Goal: Communication & Community: Answer question/provide support

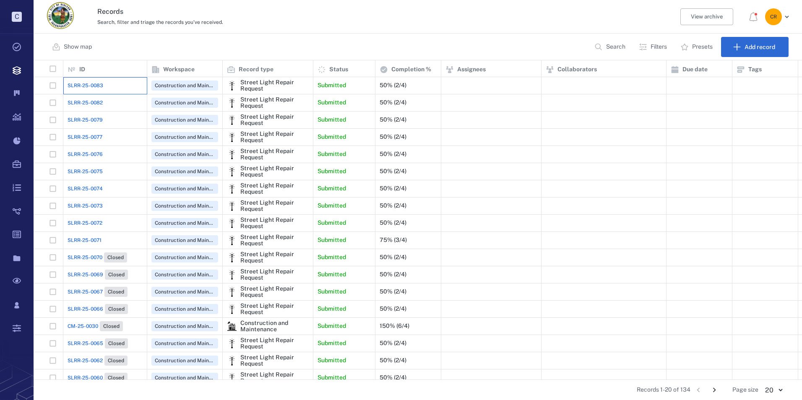
click at [93, 78] on div "SLRR-25-0083" at bounding box center [105, 85] width 75 height 17
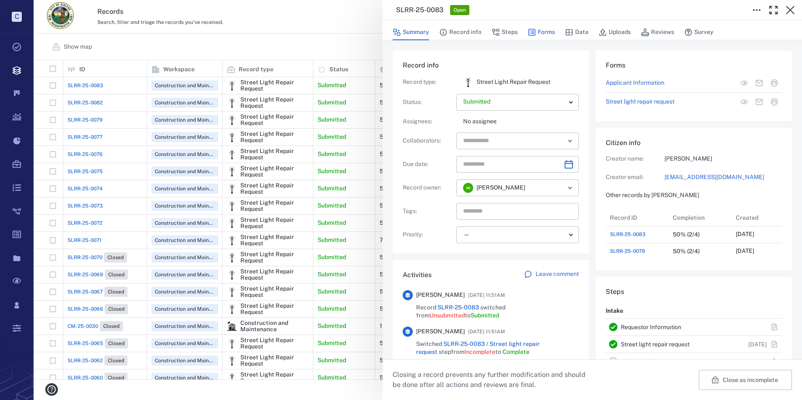
click at [549, 34] on button "Forms" at bounding box center [541, 32] width 27 height 16
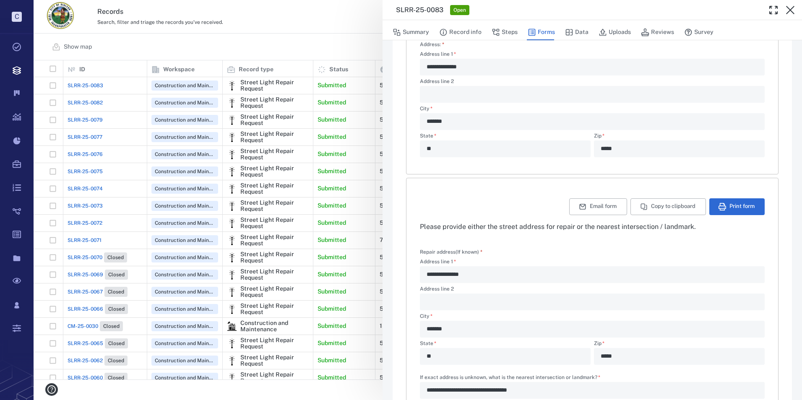
scroll to position [196, 0]
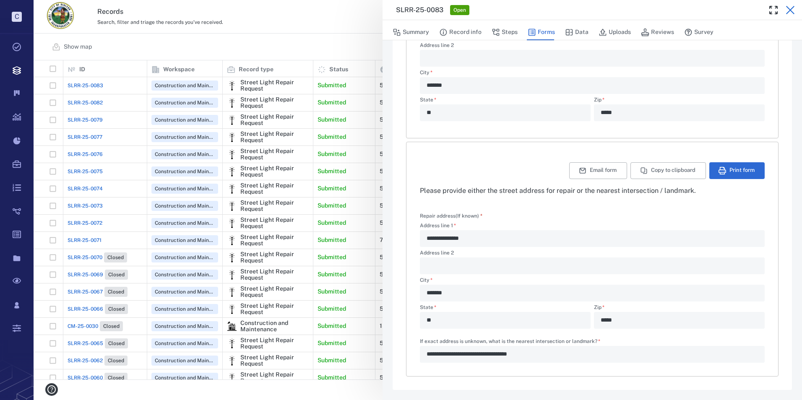
click at [787, 12] on icon "button" at bounding box center [791, 10] width 10 height 10
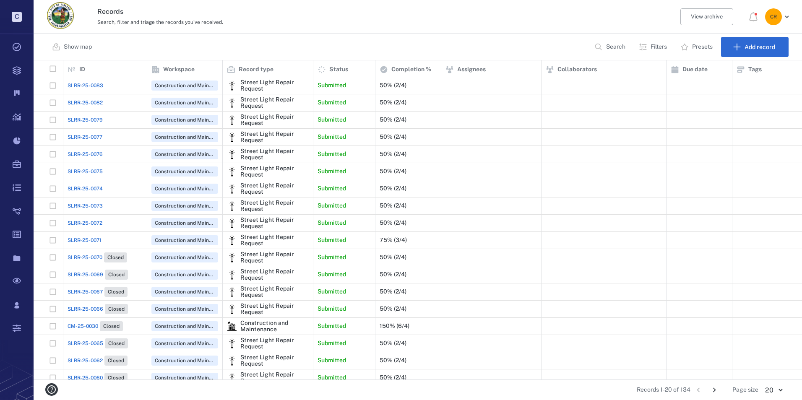
click at [100, 154] on span "SLRR-25-0076" at bounding box center [85, 155] width 35 height 8
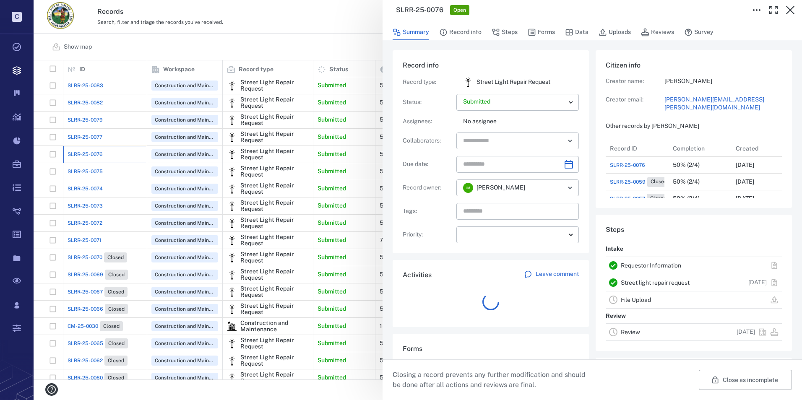
scroll to position [84, 160]
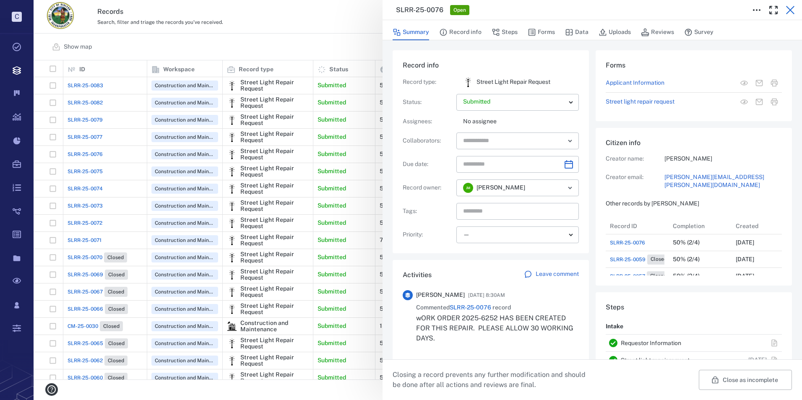
click at [786, 12] on icon "button" at bounding box center [791, 10] width 10 height 10
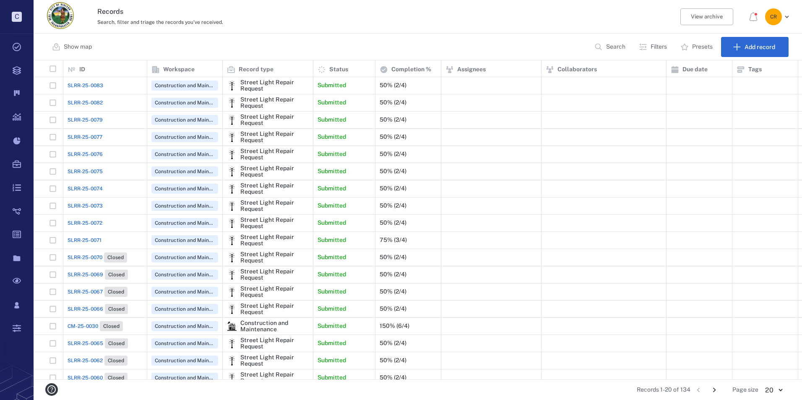
click at [97, 140] on span "SLRR-25-0077" at bounding box center [85, 137] width 35 height 8
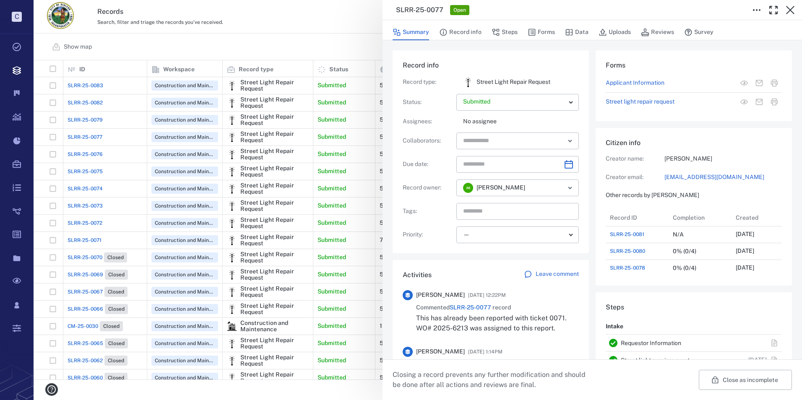
drag, startPoint x: 790, startPoint y: 9, endPoint x: 770, endPoint y: 35, distance: 33.2
click at [790, 9] on icon "button" at bounding box center [791, 10] width 10 height 10
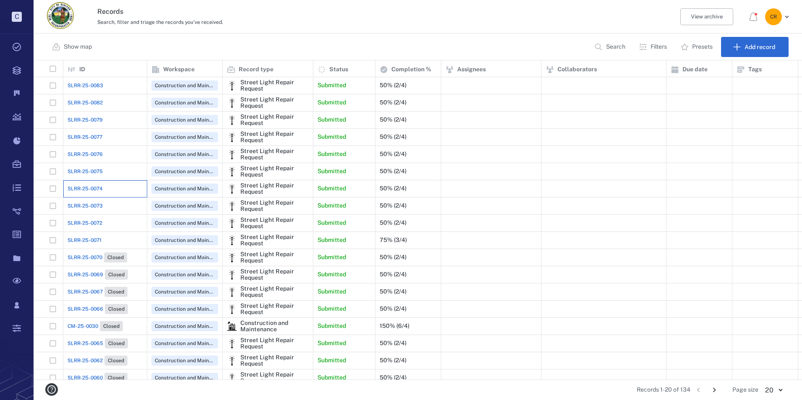
click at [116, 186] on div "SLRR-25-0074" at bounding box center [105, 188] width 75 height 17
drag, startPoint x: 116, startPoint y: 186, endPoint x: 102, endPoint y: 188, distance: 14.5
click at [102, 188] on span "SLRR-25-0074" at bounding box center [85, 189] width 35 height 8
drag, startPoint x: 102, startPoint y: 188, endPoint x: 96, endPoint y: 191, distance: 6.9
click at [96, 191] on span "SLRR-25-0074" at bounding box center [85, 189] width 35 height 8
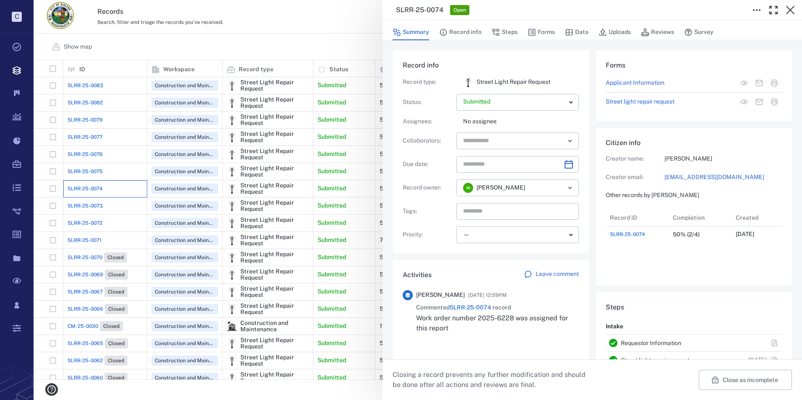
scroll to position [34, 167]
click at [793, 10] on icon "button" at bounding box center [791, 10] width 10 height 10
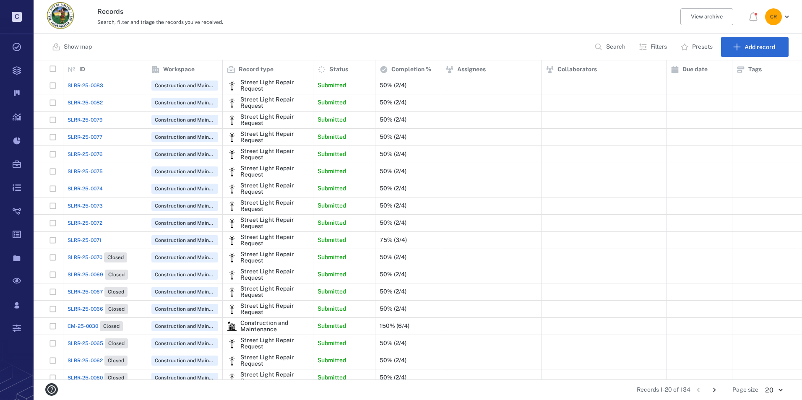
click at [88, 151] on span "SLRR-25-0076" at bounding box center [85, 155] width 35 height 8
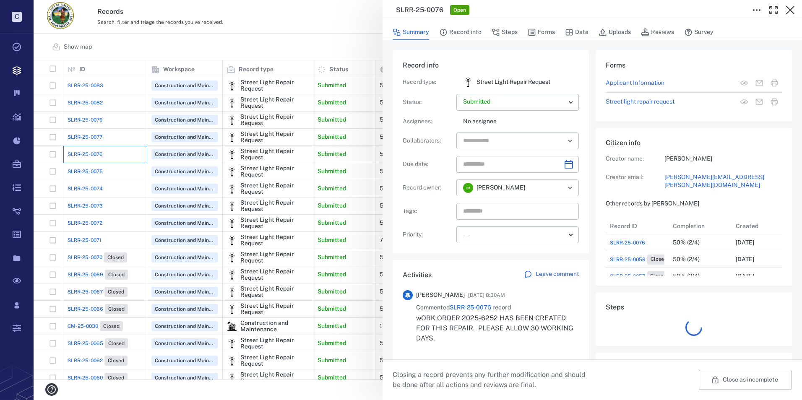
scroll to position [84, 160]
click at [547, 32] on button "Forms" at bounding box center [541, 32] width 27 height 16
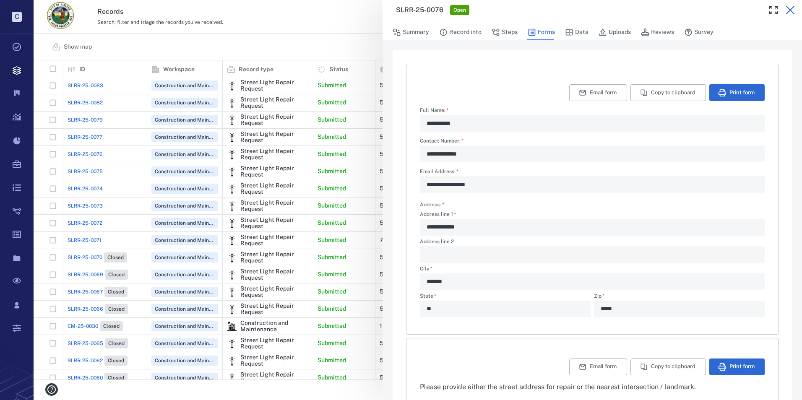
click at [783, 11] on button "button" at bounding box center [790, 10] width 17 height 17
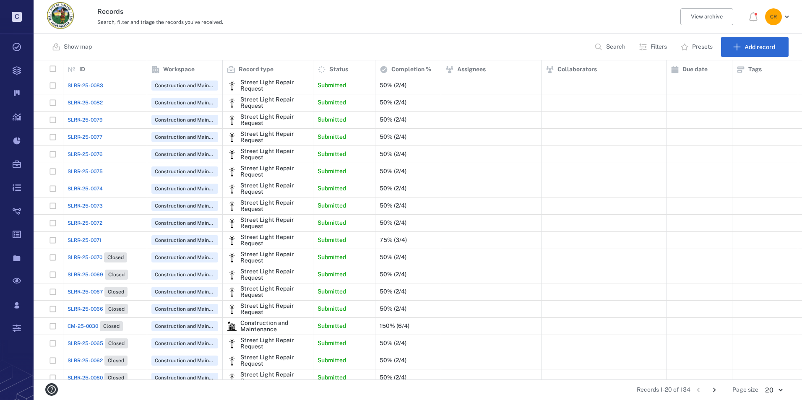
click at [100, 135] on span "SLRR-25-0077" at bounding box center [85, 137] width 35 height 8
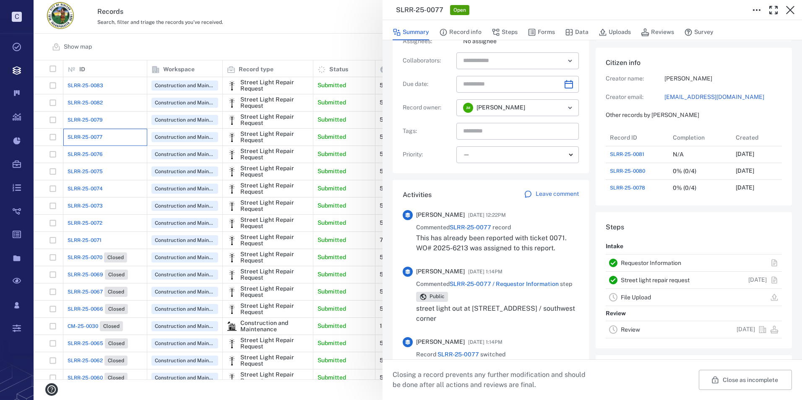
scroll to position [84, 0]
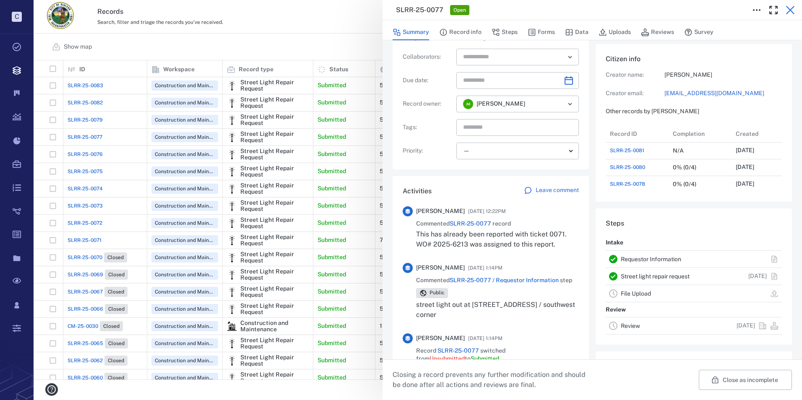
click at [791, 6] on icon "button" at bounding box center [791, 10] width 10 height 10
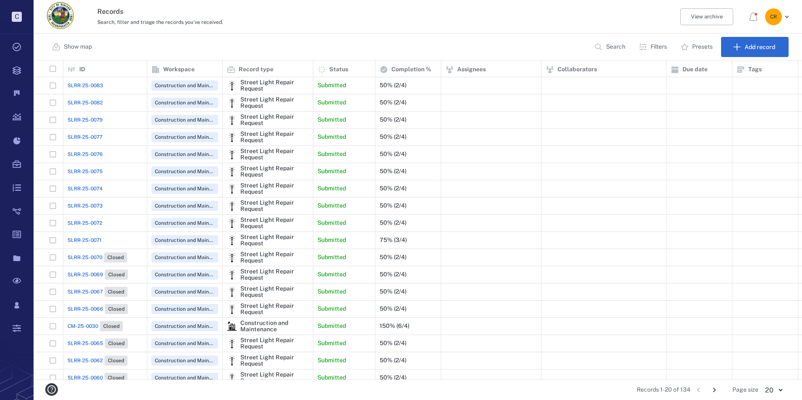
click at [93, 104] on span "SLRR-25-0082" at bounding box center [85, 103] width 35 height 8
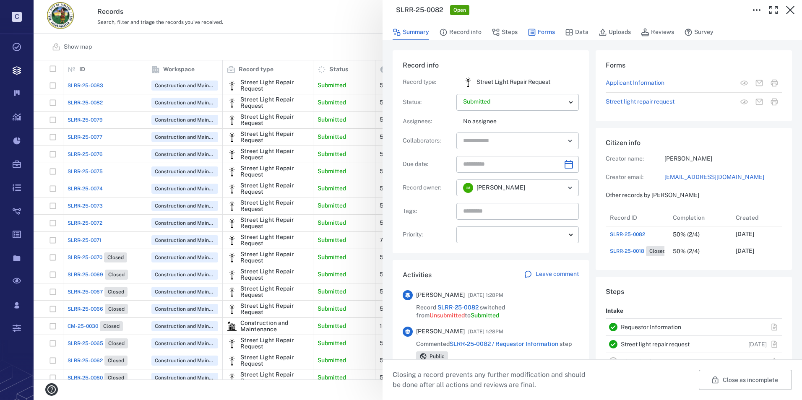
click at [546, 33] on button "Forms" at bounding box center [541, 32] width 27 height 16
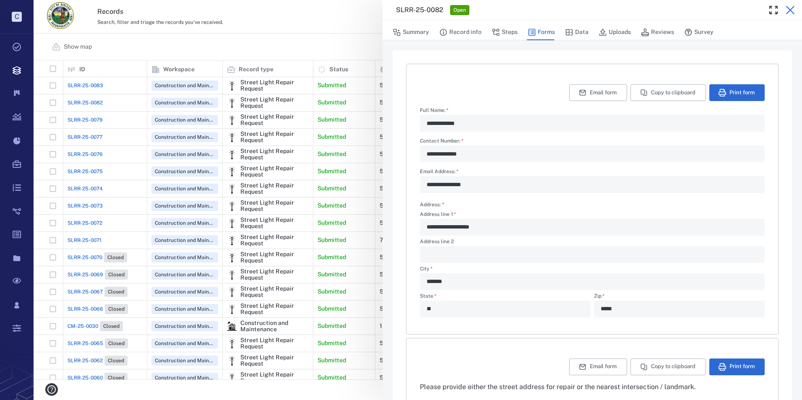
click at [788, 12] on icon "button" at bounding box center [791, 10] width 10 height 10
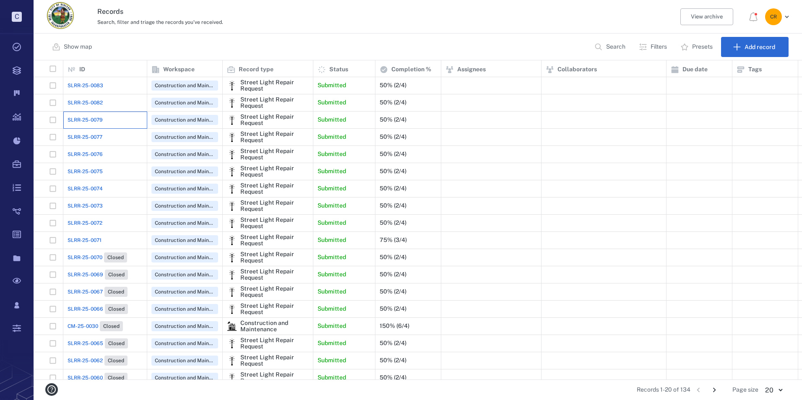
click at [83, 114] on div "SLRR-25-0079" at bounding box center [105, 120] width 75 height 17
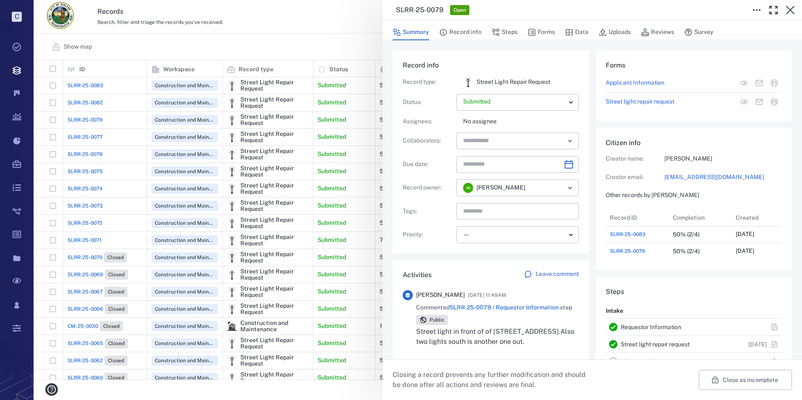
drag, startPoint x: 791, startPoint y: 13, endPoint x: 796, endPoint y: 18, distance: 6.8
click at [794, 18] on div "SLRR-25-0079 Open" at bounding box center [593, 10] width 420 height 20
click at [790, 10] on icon "button" at bounding box center [790, 10] width 8 height 8
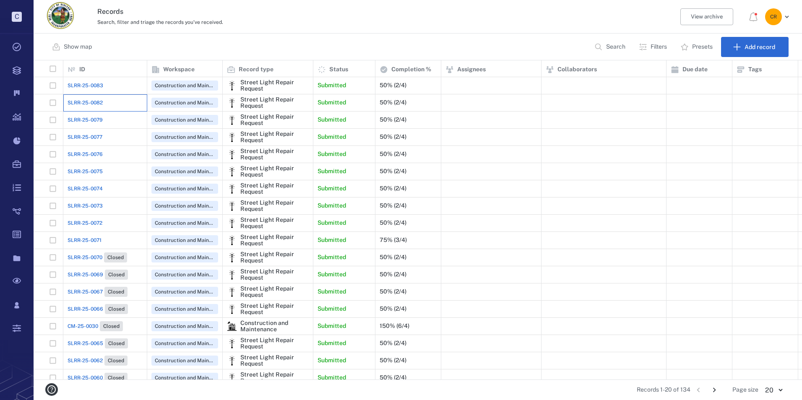
click at [109, 99] on div "SLRR-25-0082" at bounding box center [105, 102] width 75 height 17
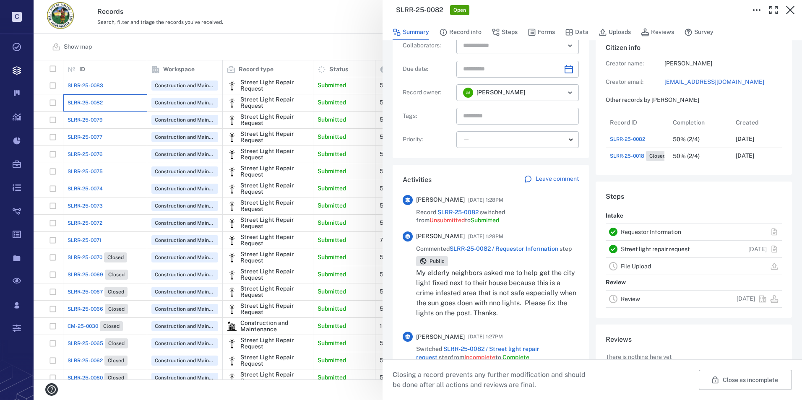
scroll to position [91, 0]
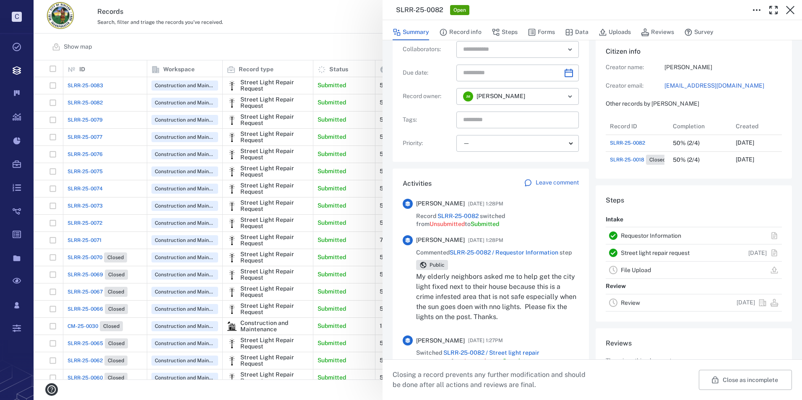
click at [544, 183] on p "Leave comment" at bounding box center [557, 183] width 43 height 8
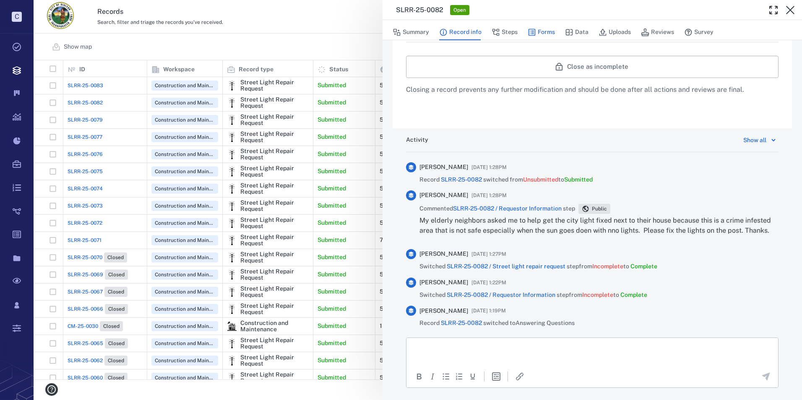
click at [543, 30] on button "Forms" at bounding box center [541, 32] width 27 height 16
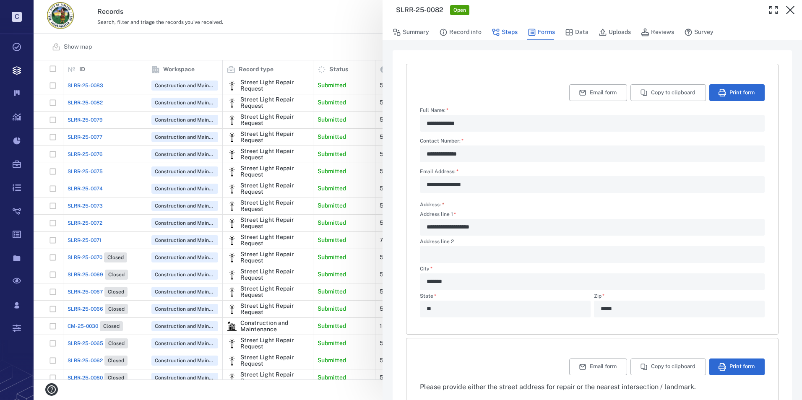
click at [506, 34] on button "Steps" at bounding box center [505, 32] width 26 height 16
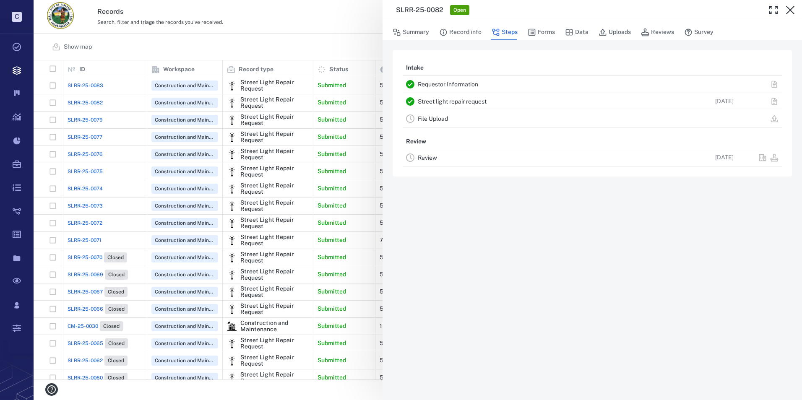
click at [468, 21] on div "Summary Record info Steps Forms Data Uploads Reviews Survey" at bounding box center [593, 30] width 420 height 20
click at [468, 29] on button "Record info" at bounding box center [460, 32] width 42 height 16
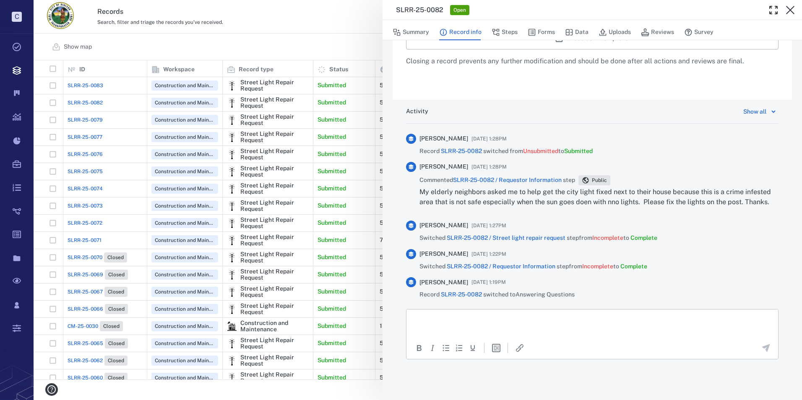
scroll to position [420, 0]
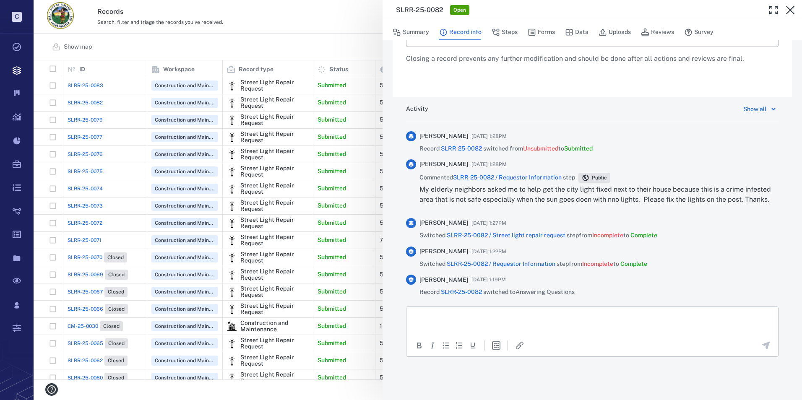
click at [450, 321] on html at bounding box center [593, 317] width 372 height 21
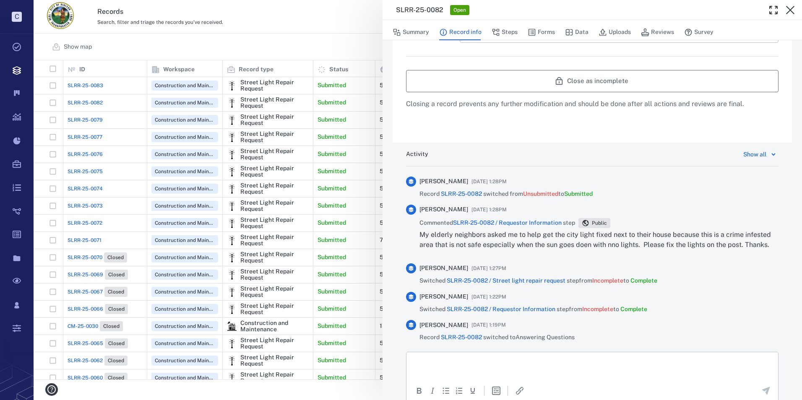
scroll to position [420, 0]
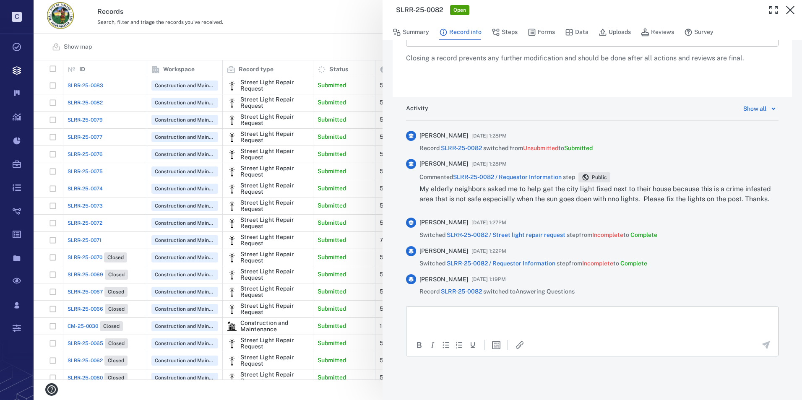
click at [465, 316] on p "Rich Text Area. Press ALT-0 for help." at bounding box center [593, 317] width 358 height 8
click at [456, 324] on html at bounding box center [593, 316] width 372 height 21
click at [791, 5] on icon "button" at bounding box center [791, 10] width 10 height 10
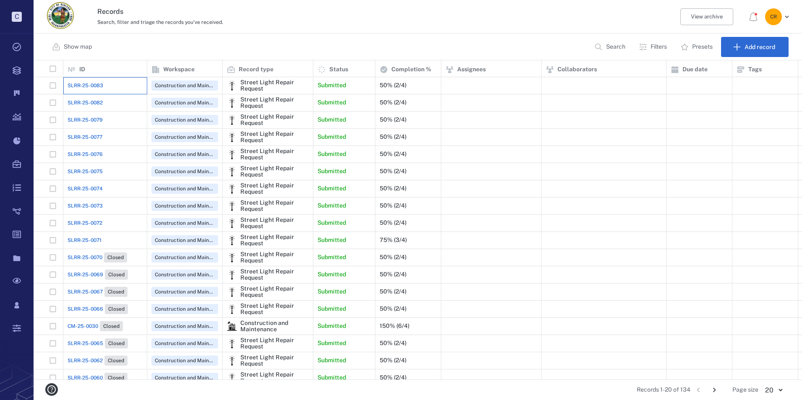
click at [104, 81] on div "SLRR-25-0083" at bounding box center [105, 85] width 75 height 17
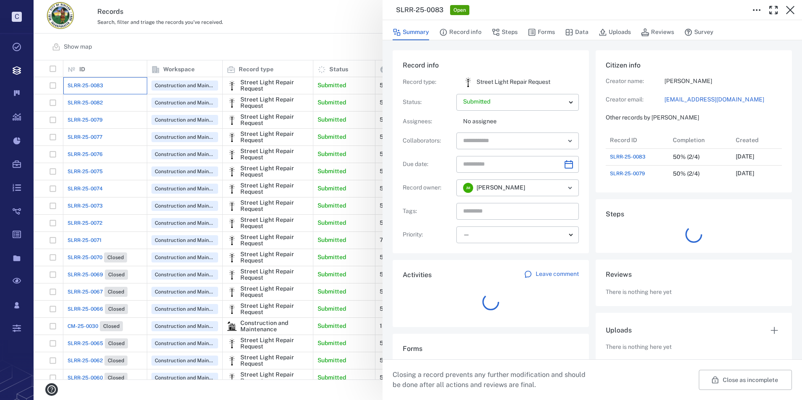
scroll to position [50, 167]
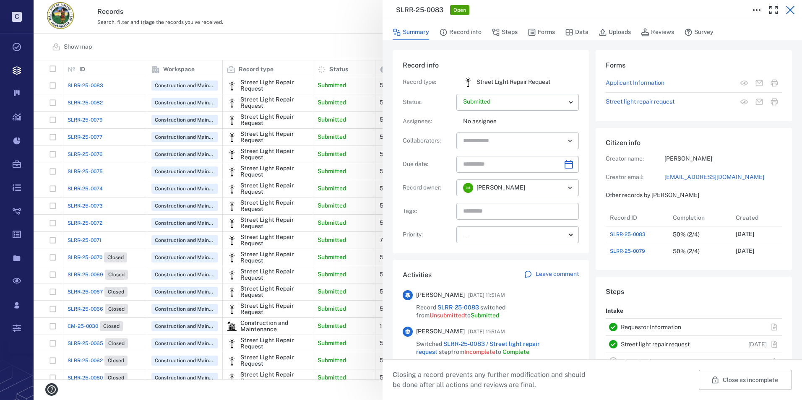
click at [784, 8] on button "button" at bounding box center [790, 10] width 17 height 17
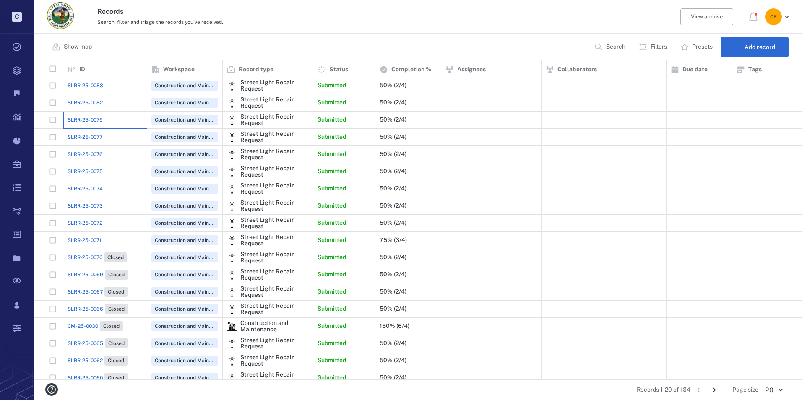
click at [105, 120] on div "SLRR-25-0079" at bounding box center [105, 120] width 75 height 17
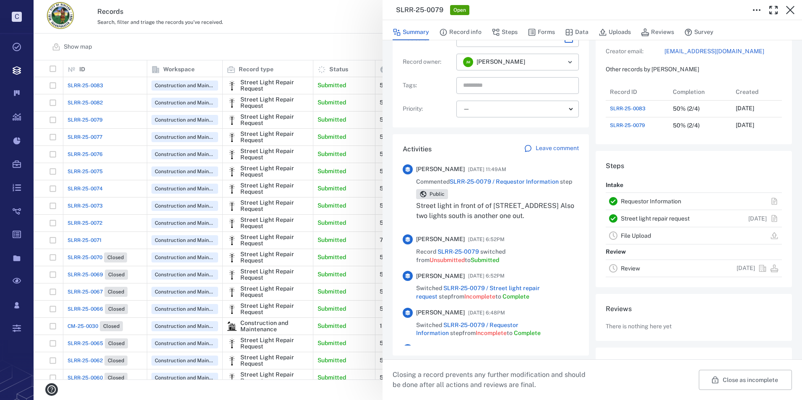
click at [543, 146] on p "Leave comment" at bounding box center [557, 148] width 43 height 8
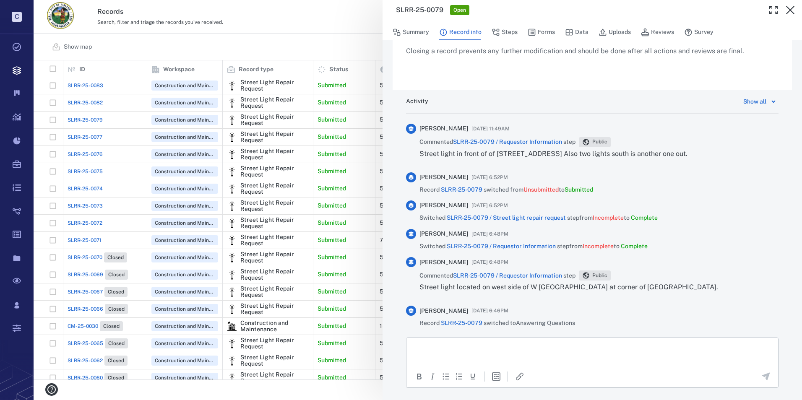
click at [452, 346] on p "Rich Text Area. Press ALT-0 for help." at bounding box center [593, 349] width 358 height 8
click at [762, 375] on icon "Send the comment" at bounding box center [766, 377] width 8 height 8
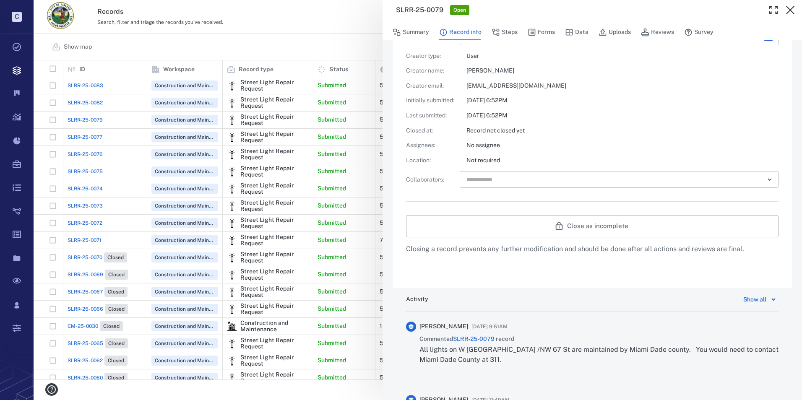
scroll to position [175, 0]
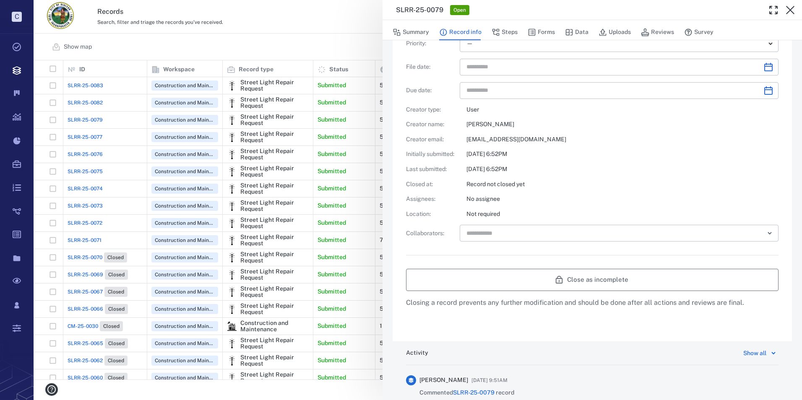
click at [602, 282] on button "Close as incomplete" at bounding box center [592, 280] width 373 height 22
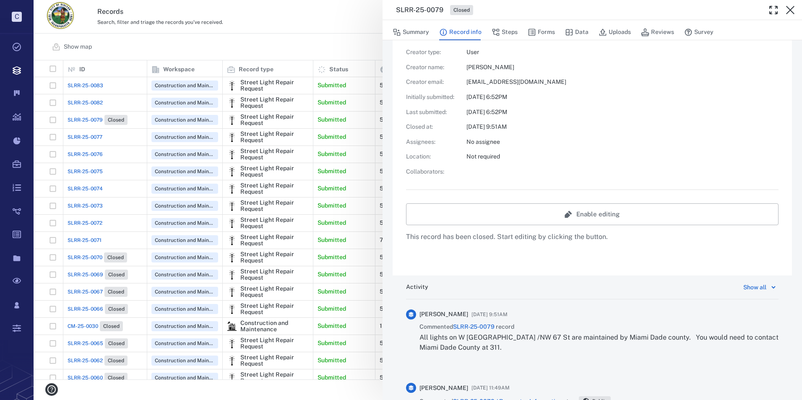
scroll to position [148, 0]
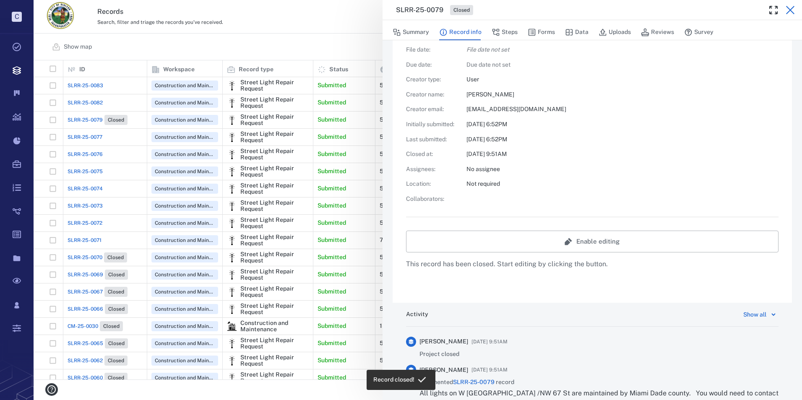
click at [790, 12] on icon "button" at bounding box center [791, 10] width 10 height 10
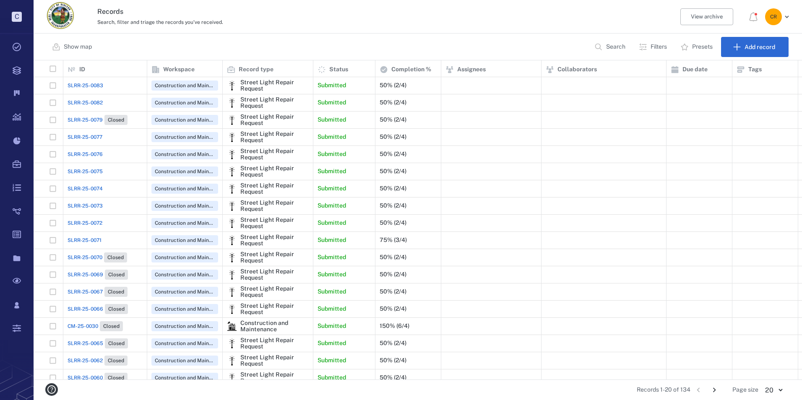
click at [94, 86] on span "SLRR-25-0083" at bounding box center [86, 86] width 36 height 8
click at [93, 86] on span "SLRR-25-0083" at bounding box center [86, 86] width 36 height 8
click at [95, 84] on span "SLRR-25-0083" at bounding box center [86, 86] width 36 height 8
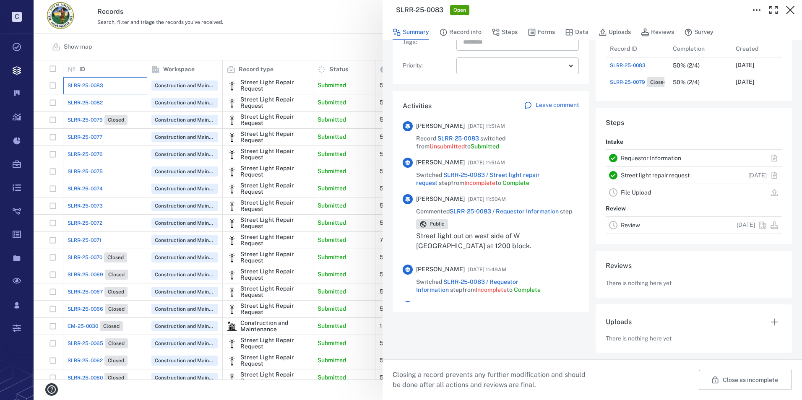
scroll to position [91, 0]
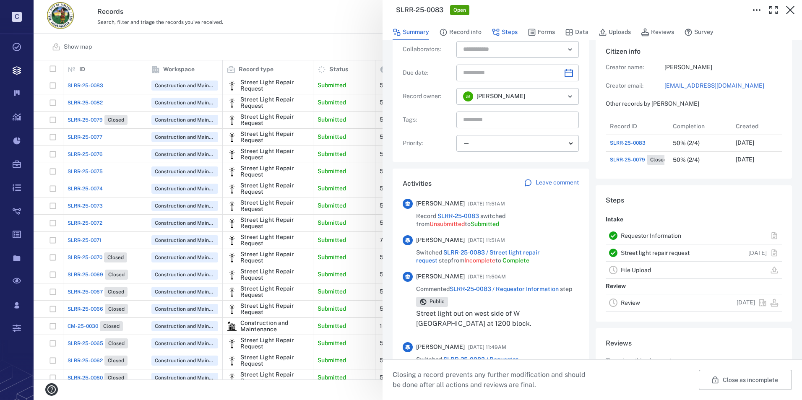
click at [501, 30] on button "Steps" at bounding box center [505, 32] width 26 height 16
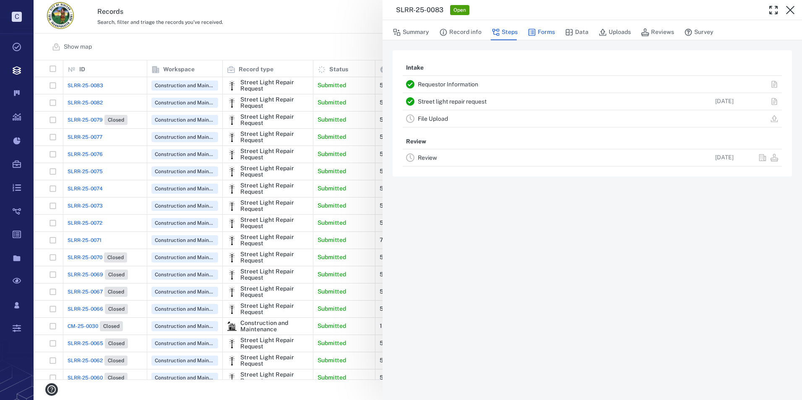
click at [538, 29] on button "Forms" at bounding box center [541, 32] width 27 height 16
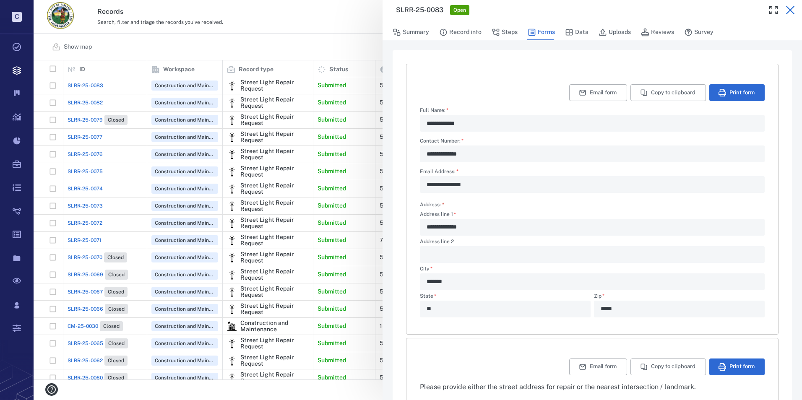
click at [787, 5] on button "button" at bounding box center [790, 10] width 17 height 17
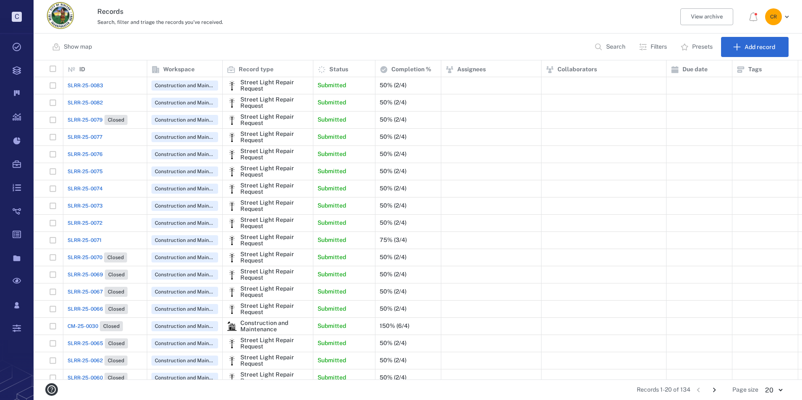
click at [97, 83] on span "SLRR-25-0083" at bounding box center [86, 86] width 36 height 8
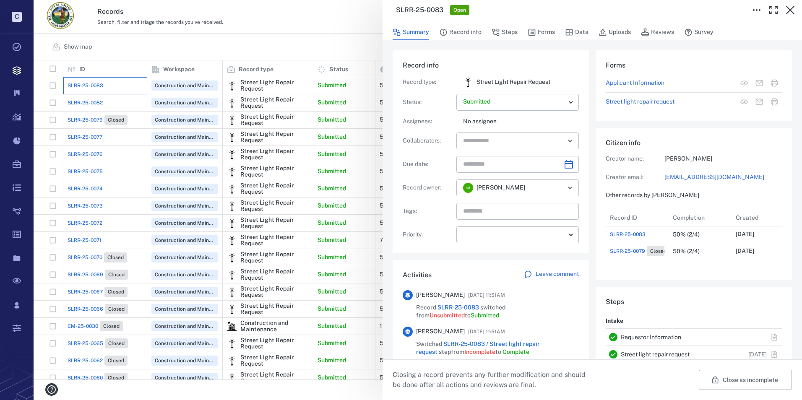
scroll to position [50, 167]
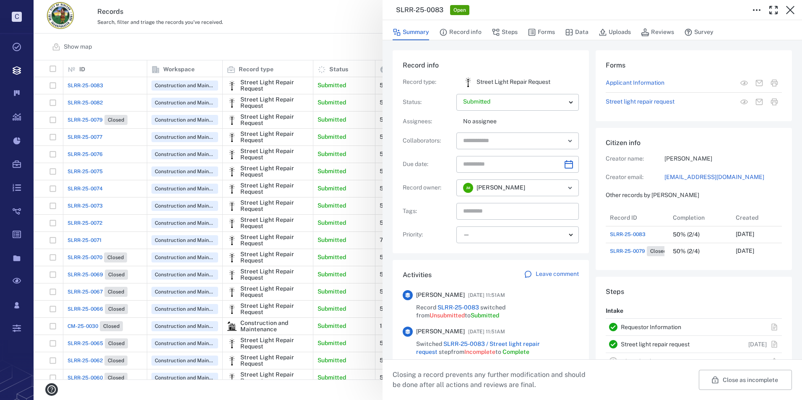
click at [558, 271] on p "Leave comment" at bounding box center [557, 274] width 43 height 8
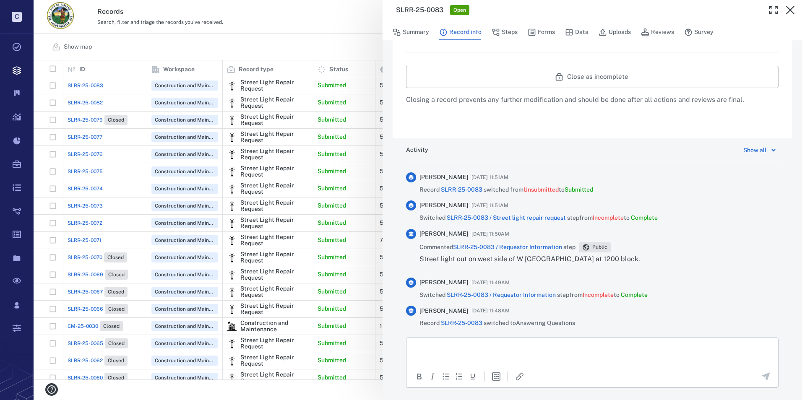
click at [462, 343] on html at bounding box center [593, 348] width 372 height 21
click at [761, 375] on icon "Send the comment" at bounding box center [766, 377] width 10 height 10
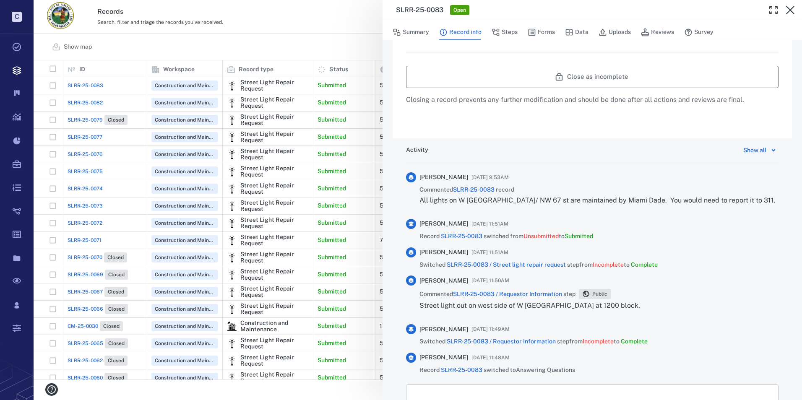
click at [620, 76] on button "Close as incomplete" at bounding box center [592, 77] width 373 height 22
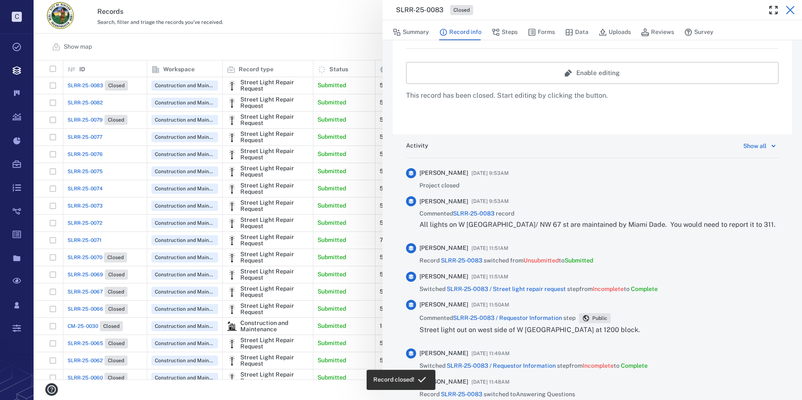
click at [794, 13] on icon "button" at bounding box center [790, 10] width 8 height 8
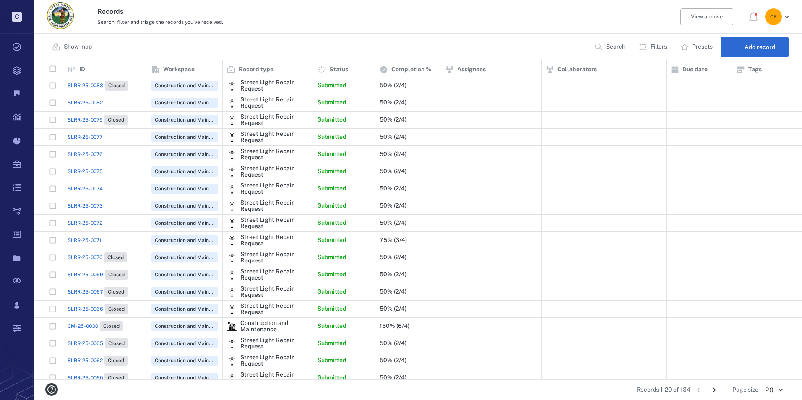
scroll to position [313, 763]
click at [77, 245] on div "SLRR-25-0071" at bounding box center [105, 240] width 75 height 17
drag, startPoint x: 77, startPoint y: 245, endPoint x: 97, endPoint y: 242, distance: 20.3
click at [97, 242] on span "SLRR-25-0071" at bounding box center [85, 241] width 34 height 8
drag, startPoint x: 97, startPoint y: 242, endPoint x: 92, endPoint y: 240, distance: 5.8
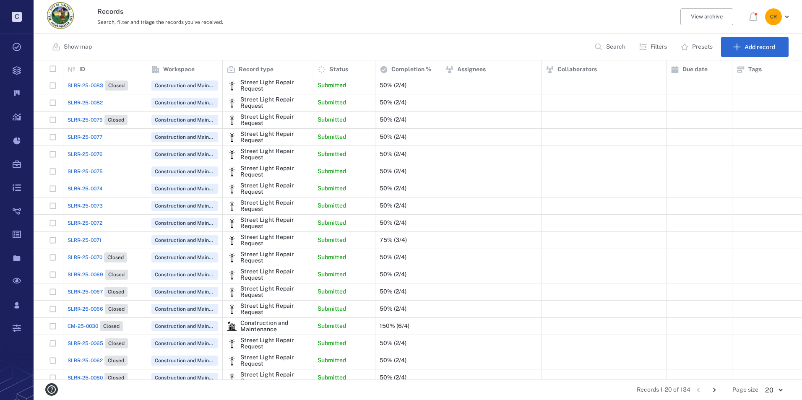
click at [92, 240] on span "SLRR-25-0071" at bounding box center [85, 241] width 34 height 8
